Goal: Task Accomplishment & Management: Use online tool/utility

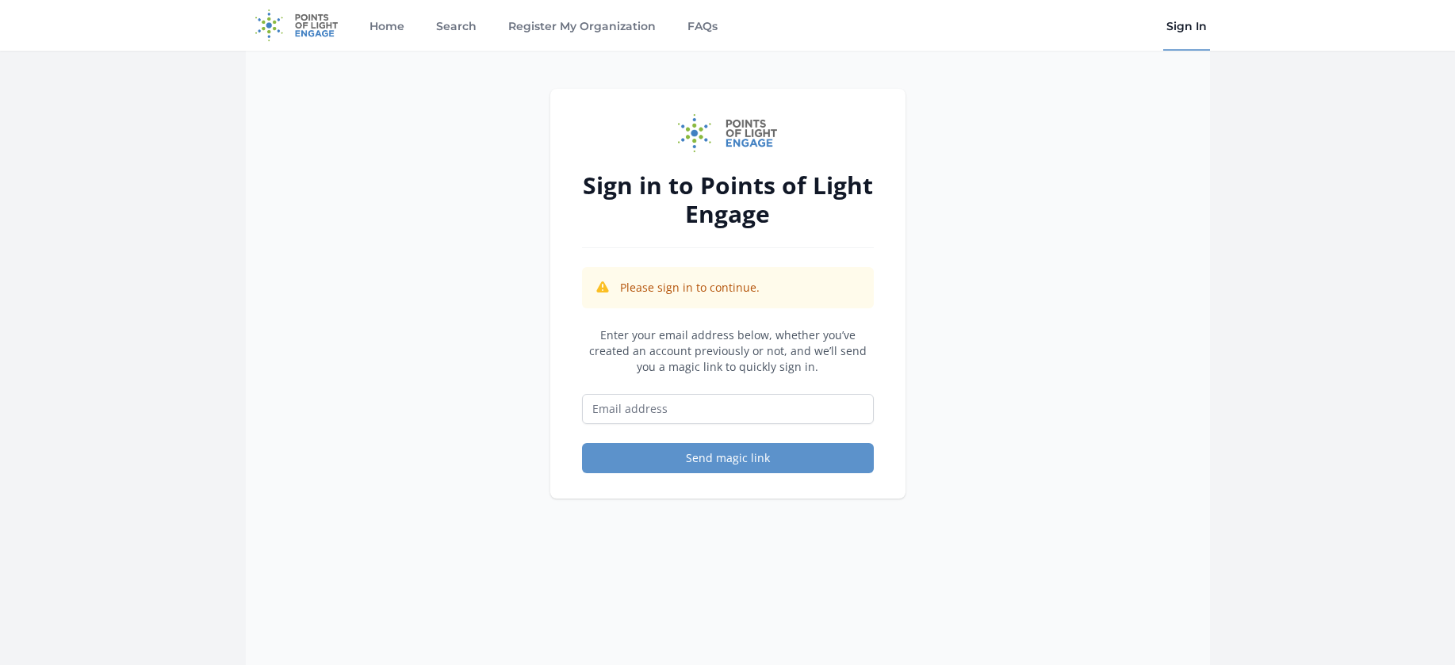
click at [1125, 209] on div "Sign in to Points of Light Engage Please sign in to continue. Enter your email …" at bounding box center [728, 383] width 964 height 665
click at [707, 416] on input "Email address" at bounding box center [728, 409] width 292 height 30
type input "k"
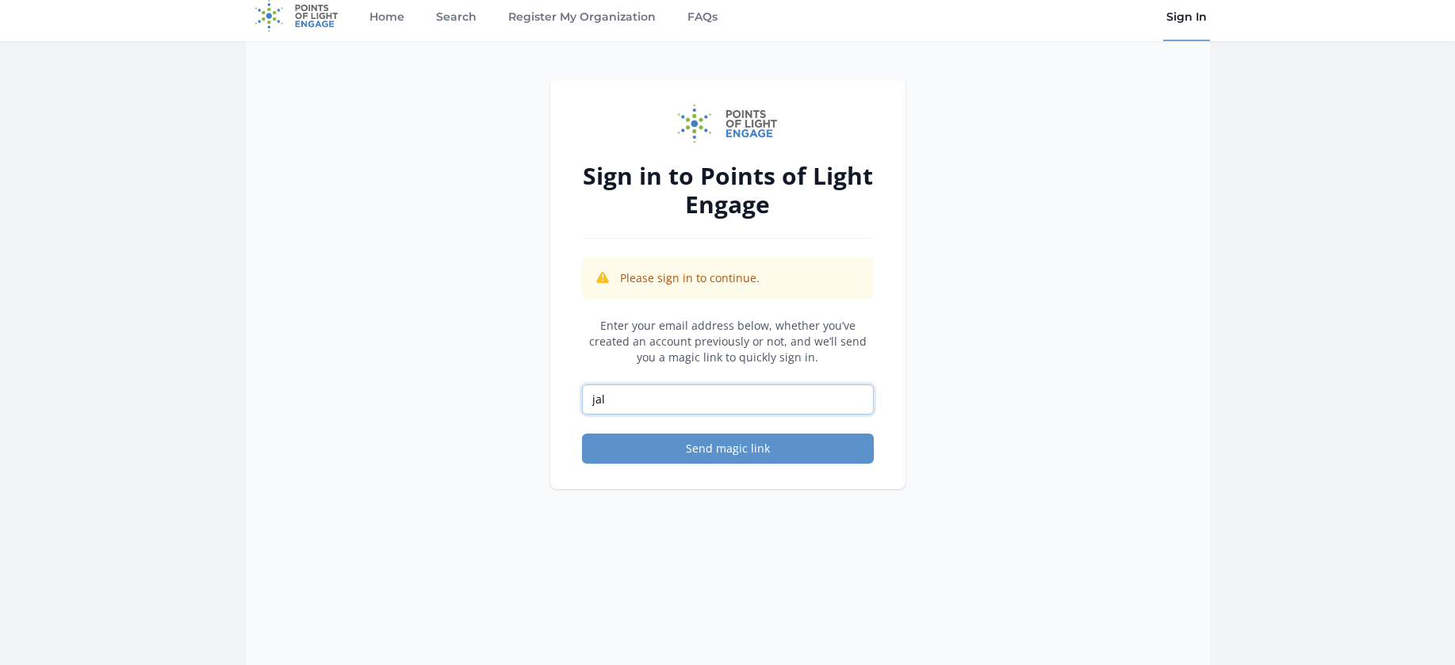
click at [660, 408] on input "jal" at bounding box center [728, 400] width 292 height 30
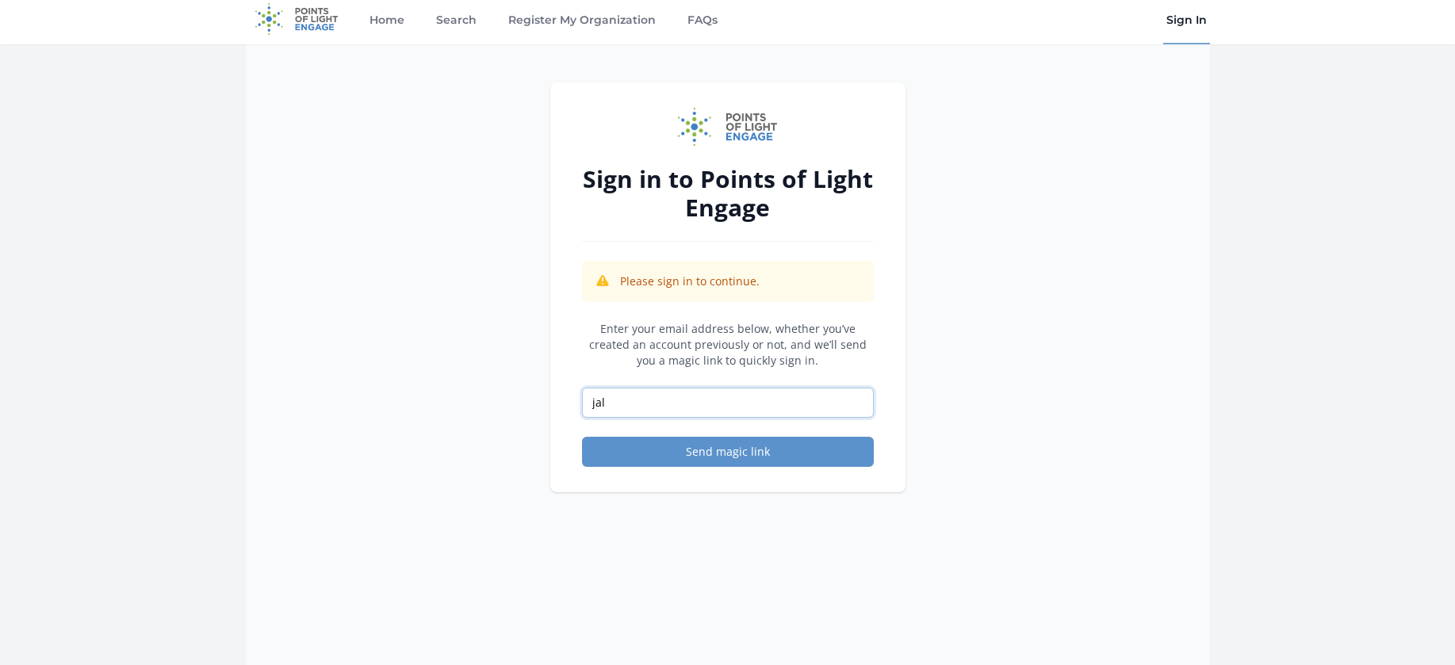
click at [655, 406] on input "jal" at bounding box center [728, 403] width 292 height 30
drag, startPoint x: 655, startPoint y: 406, endPoint x: 688, endPoint y: 443, distance: 49.5
click at [688, 443] on form "Enter your email address below, whether you’ve created an account previously or…" at bounding box center [728, 394] width 292 height 146
type input "jalfano@gladdenhouse.org"
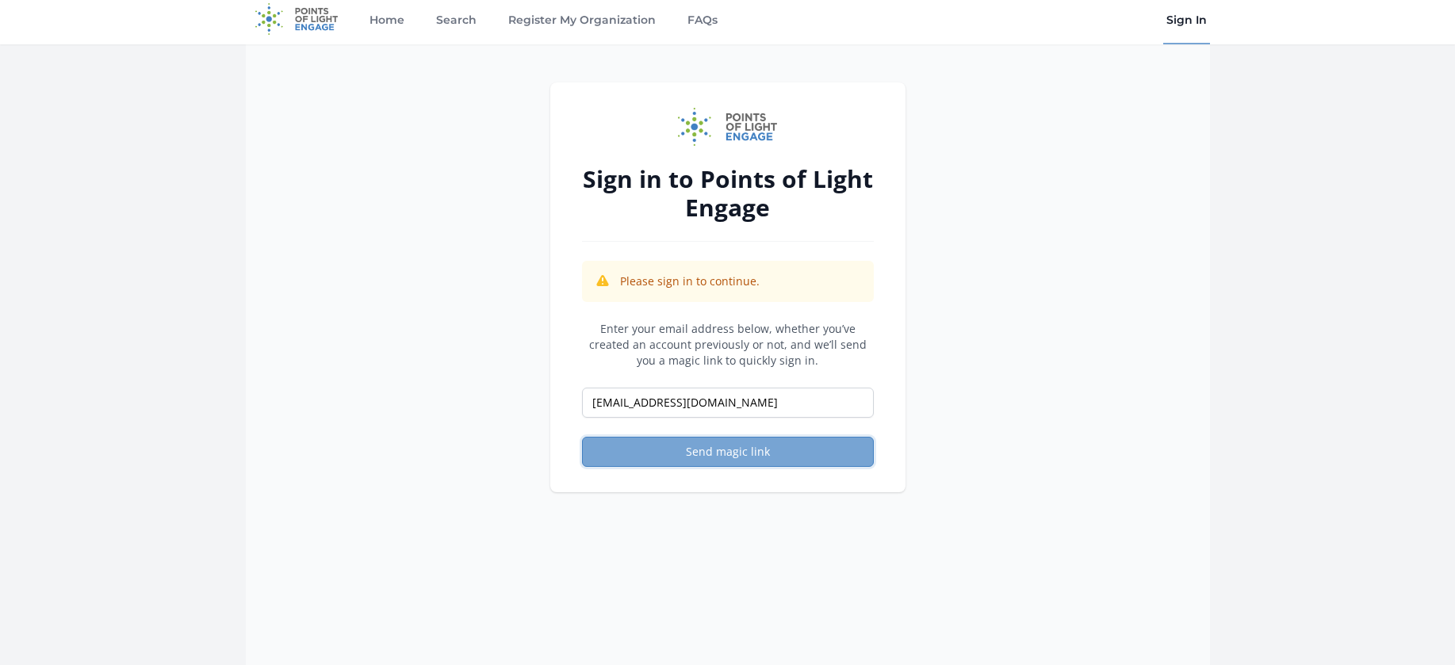
click at [670, 444] on button "Send magic link" at bounding box center [728, 452] width 292 height 30
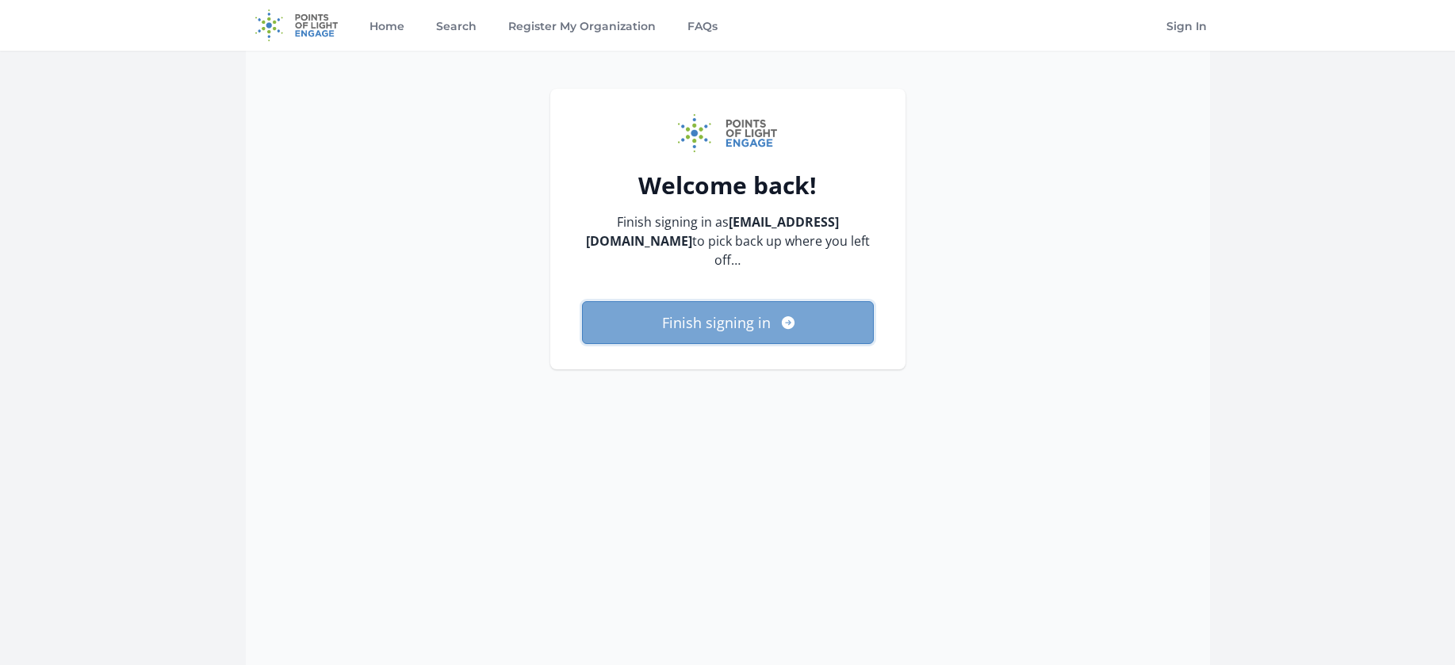
click at [737, 305] on button "Finish signing in" at bounding box center [728, 322] width 292 height 43
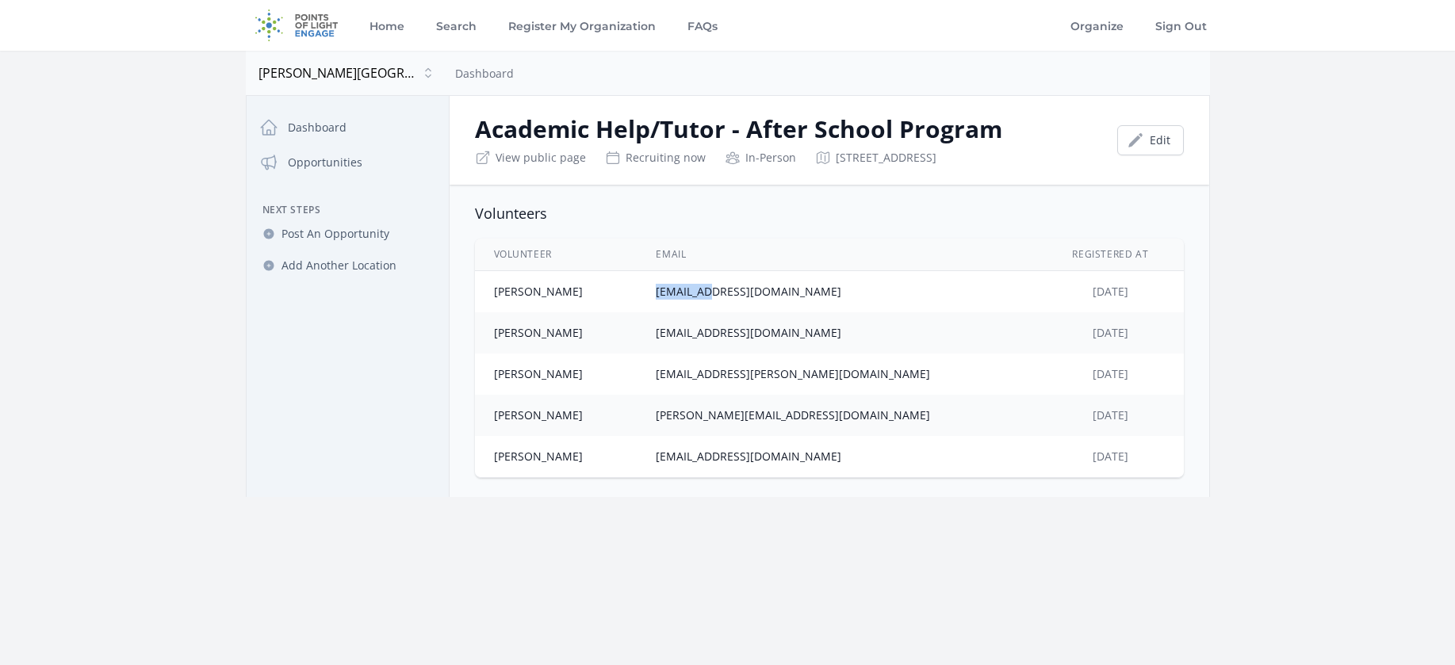
drag, startPoint x: 704, startPoint y: 289, endPoint x: 747, endPoint y: 282, distance: 43.6
click at [747, 282] on td "[EMAIL_ADDRESS][DOMAIN_NAME]" at bounding box center [837, 292] width 400 height 42
click at [876, 294] on td "[EMAIL_ADDRESS][DOMAIN_NAME]" at bounding box center [837, 292] width 400 height 42
drag, startPoint x: 839, startPoint y: 292, endPoint x: 702, endPoint y: 293, distance: 137.2
click at [702, 293] on td "[EMAIL_ADDRESS][DOMAIN_NAME]" at bounding box center [837, 292] width 400 height 42
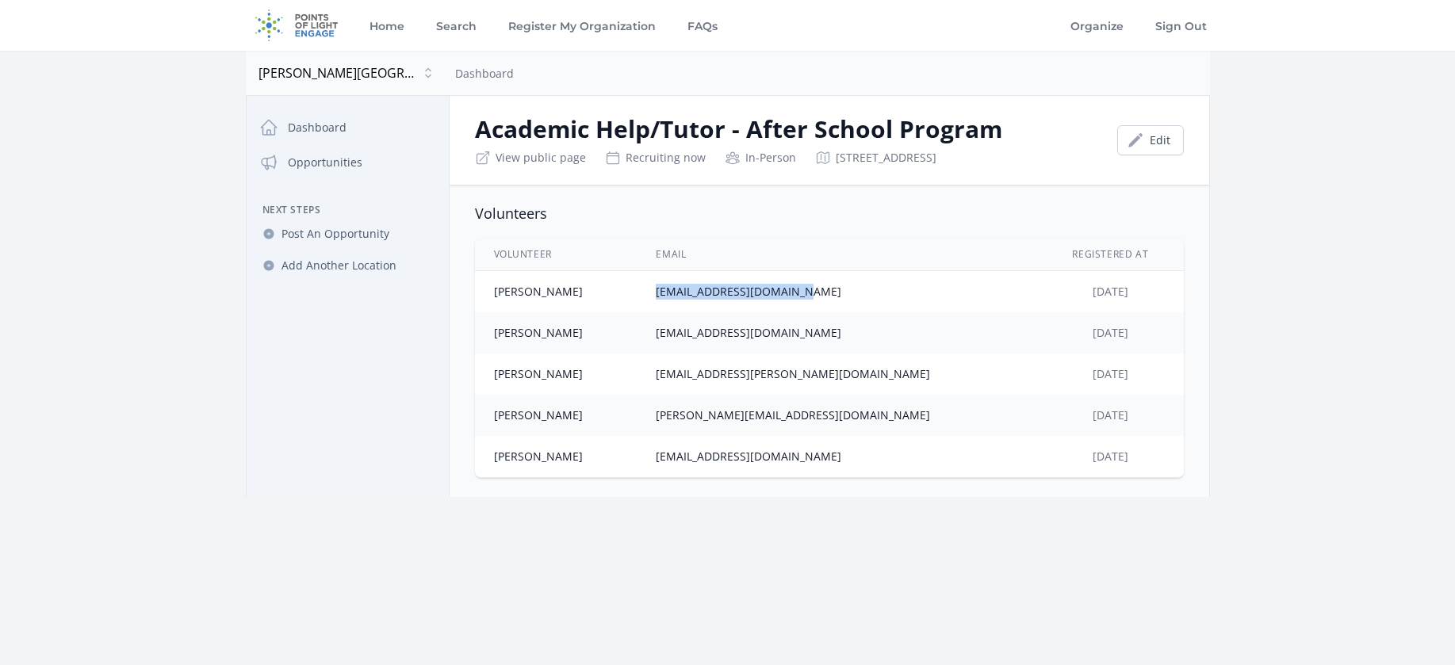
copy td "[EMAIL_ADDRESS][DOMAIN_NAME]"
drag, startPoint x: 852, startPoint y: 334, endPoint x: 704, endPoint y: 335, distance: 147.5
click at [704, 335] on td "[EMAIL_ADDRESS][DOMAIN_NAME]" at bounding box center [837, 332] width 400 height 41
copy td "[EMAIL_ADDRESS][DOMAIN_NAME]"
click at [798, 376] on td "[EMAIL_ADDRESS][PERSON_NAME][DOMAIN_NAME]" at bounding box center [837, 374] width 400 height 41
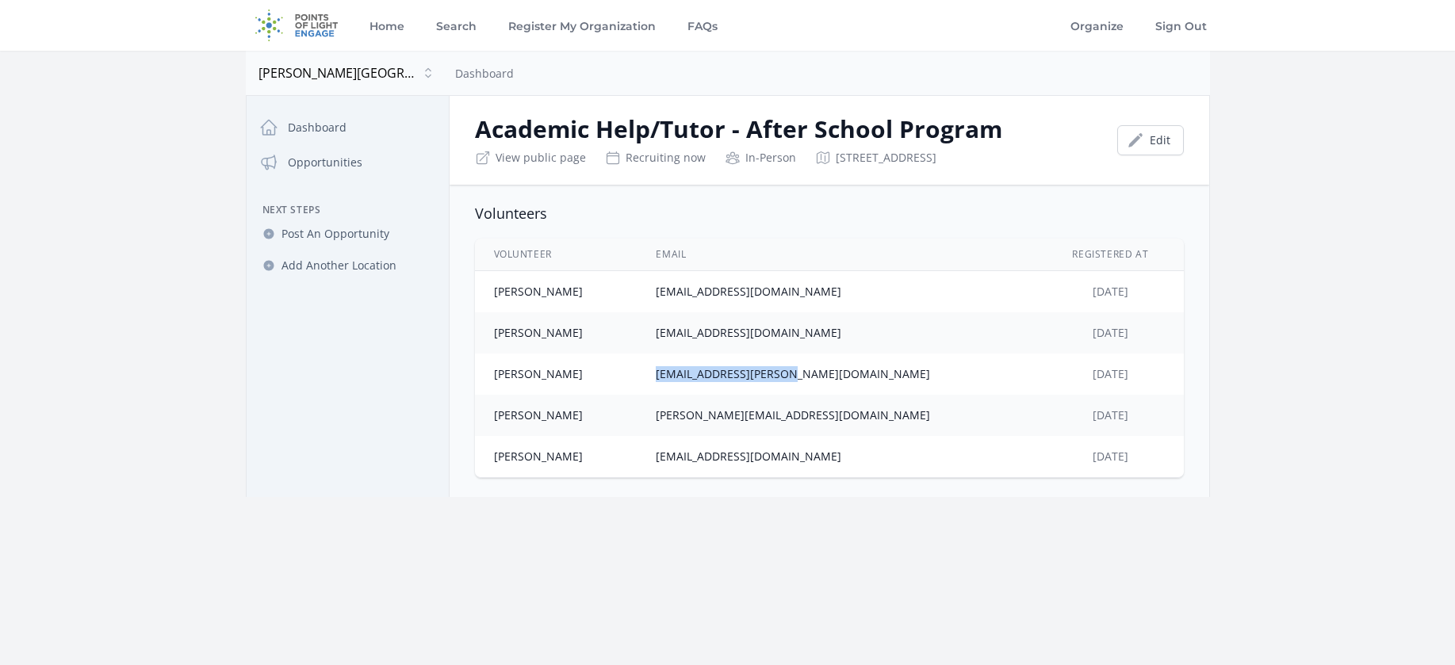
drag, startPoint x: 823, startPoint y: 375, endPoint x: 703, endPoint y: 376, distance: 120.5
click at [703, 376] on td "[EMAIL_ADDRESS][PERSON_NAME][DOMAIN_NAME]" at bounding box center [837, 374] width 400 height 41
copy td "[EMAIL_ADDRESS][PERSON_NAME][DOMAIN_NAME]"
click at [833, 415] on td "[PERSON_NAME][EMAIL_ADDRESS][DOMAIN_NAME]" at bounding box center [837, 415] width 400 height 41
drag, startPoint x: 849, startPoint y: 416, endPoint x: 715, endPoint y: 416, distance: 134.8
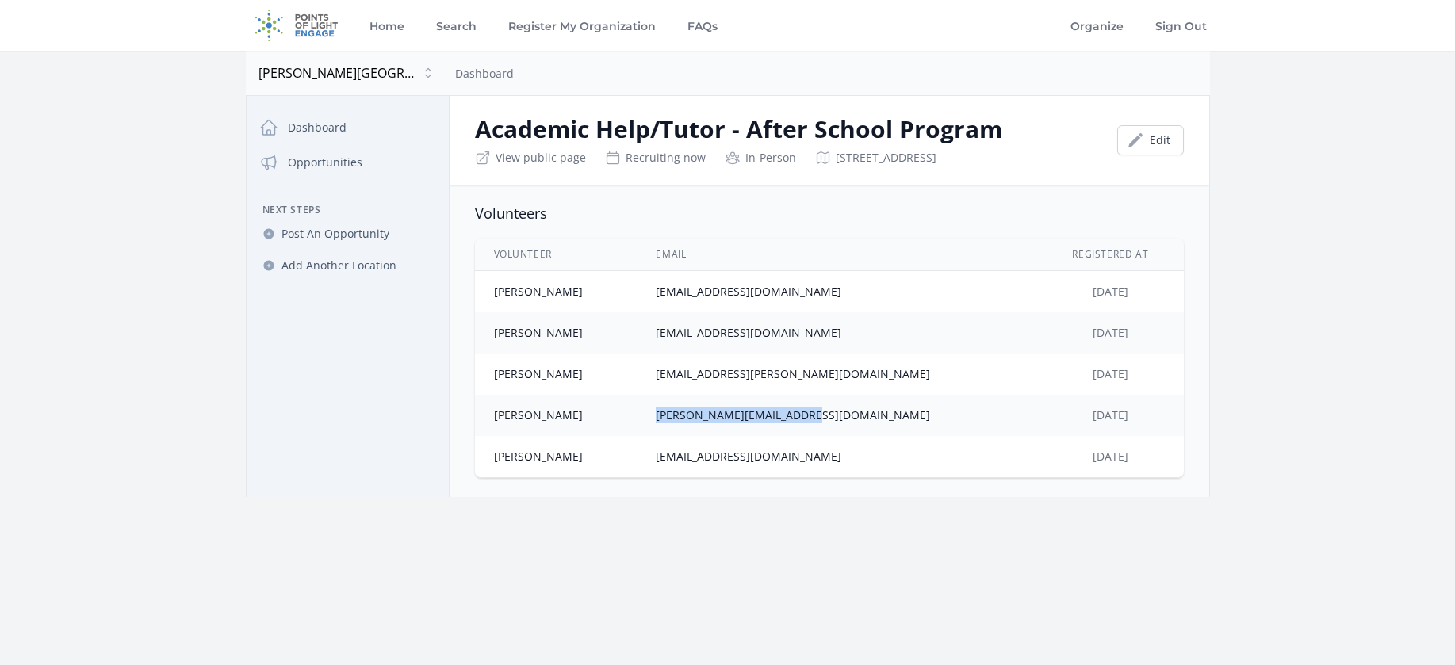
click at [704, 416] on td "[PERSON_NAME][EMAIL_ADDRESS][DOMAIN_NAME]" at bounding box center [837, 415] width 400 height 41
copy td "[PERSON_NAME][EMAIL_ADDRESS][DOMAIN_NAME]"
click at [843, 458] on td "[EMAIL_ADDRESS][DOMAIN_NAME]" at bounding box center [837, 456] width 400 height 41
drag, startPoint x: 838, startPoint y: 458, endPoint x: 704, endPoint y: 454, distance: 134.1
click at [704, 454] on td "[EMAIL_ADDRESS][DOMAIN_NAME]" at bounding box center [837, 456] width 400 height 41
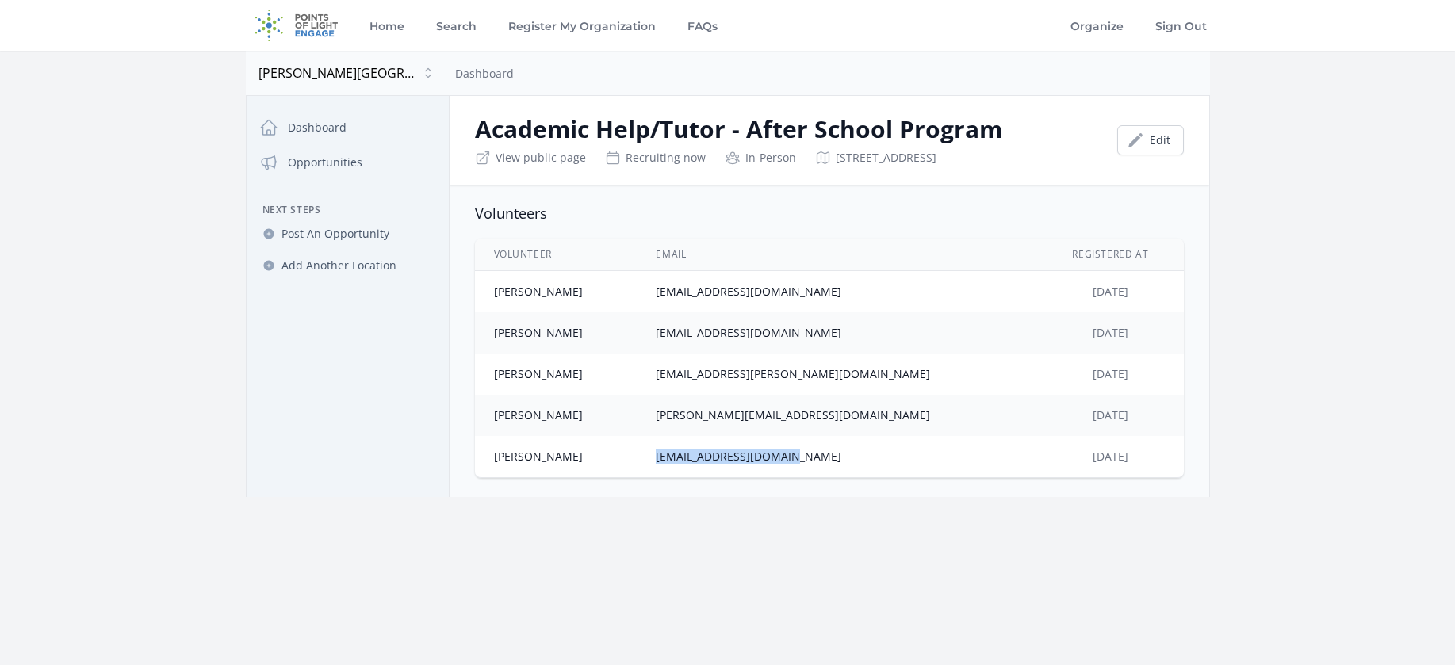
copy td "[EMAIL_ADDRESS][DOMAIN_NAME]"
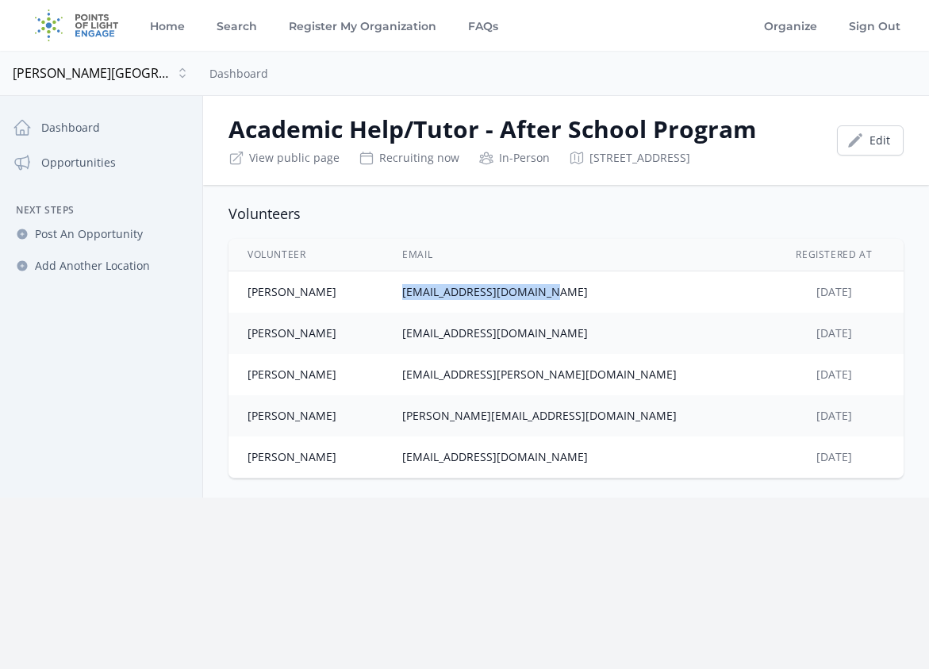
drag, startPoint x: 583, startPoint y: 292, endPoint x: 447, endPoint y: 291, distance: 135.6
click at [447, 291] on td "[EMAIL_ADDRESS][DOMAIN_NAME]" at bounding box center [573, 292] width 381 height 42
copy td "[EMAIL_ADDRESS][DOMAIN_NAME]"
drag, startPoint x: 594, startPoint y: 333, endPoint x: 448, endPoint y: 331, distance: 145.9
click at [448, 331] on td "[EMAIL_ADDRESS][DOMAIN_NAME]" at bounding box center [573, 332] width 381 height 41
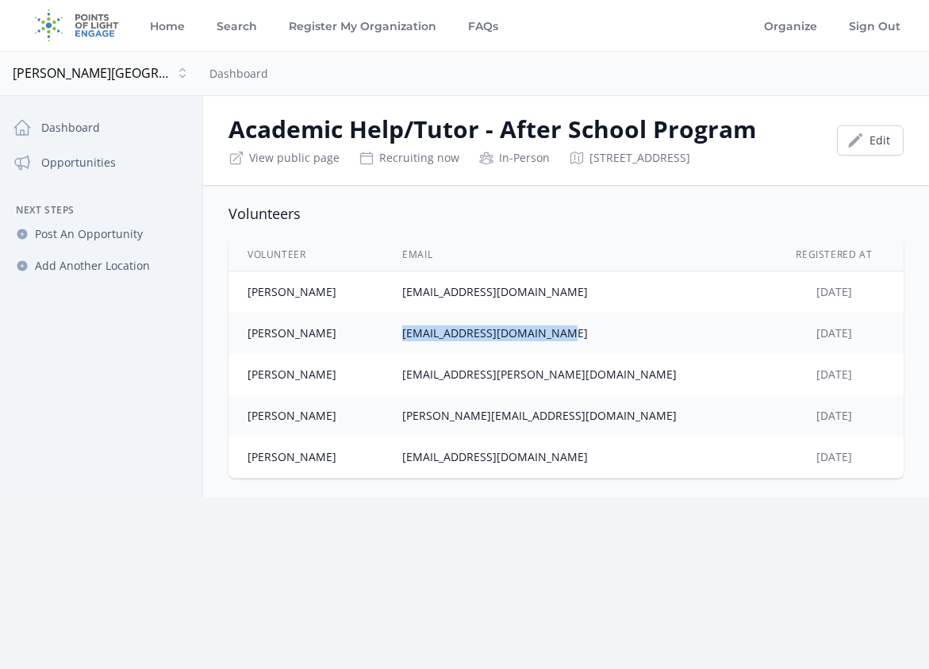
copy td "[EMAIL_ADDRESS][DOMAIN_NAME]"
